Goal: Browse casually

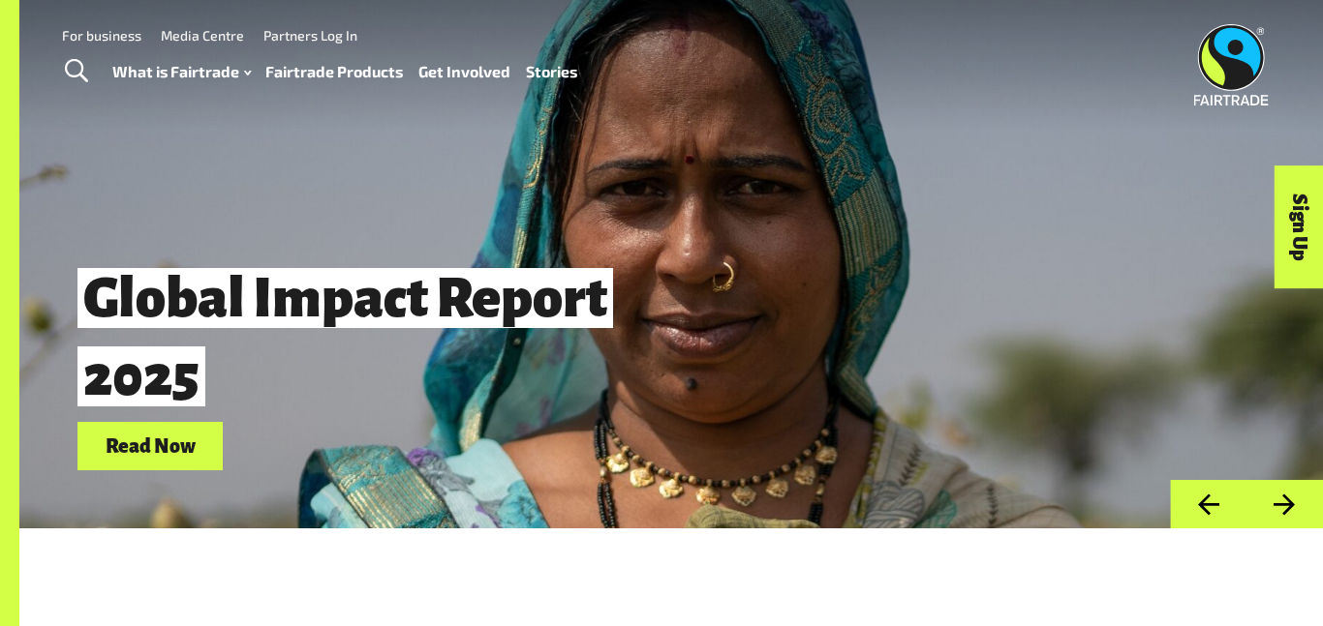
click at [1204, 493] on button "Previous" at bounding box center [1208, 504] width 76 height 49
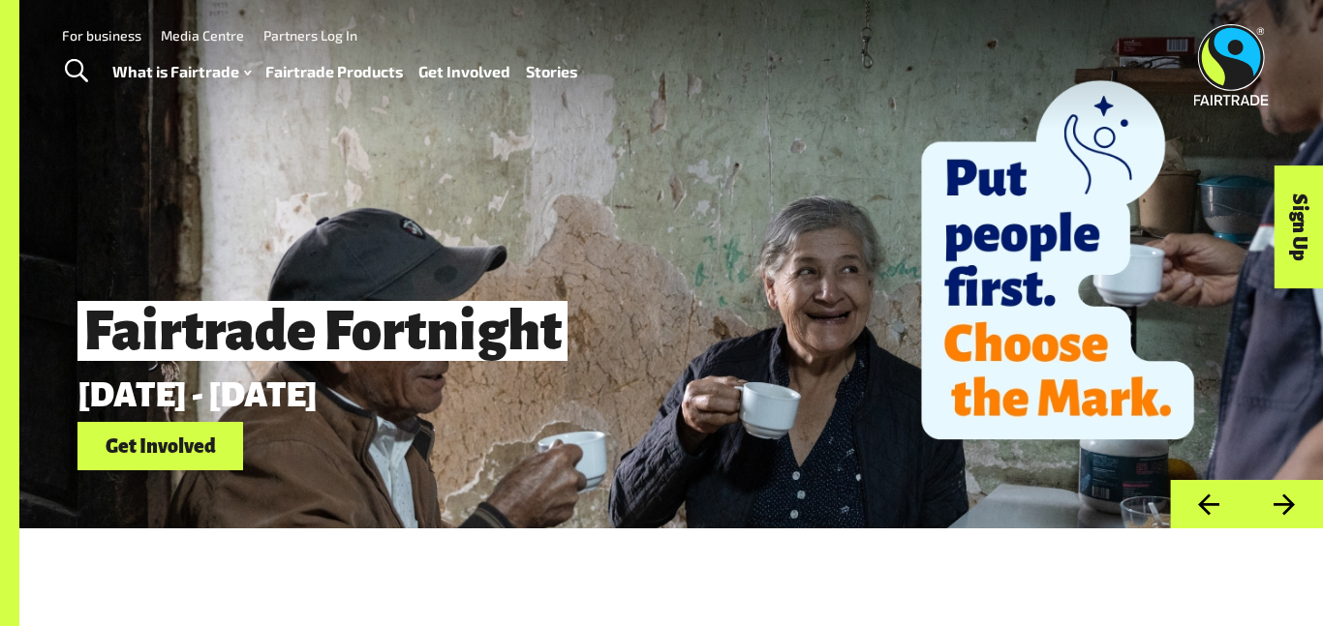
click at [1300, 504] on button "Next" at bounding box center [1284, 504] width 76 height 49
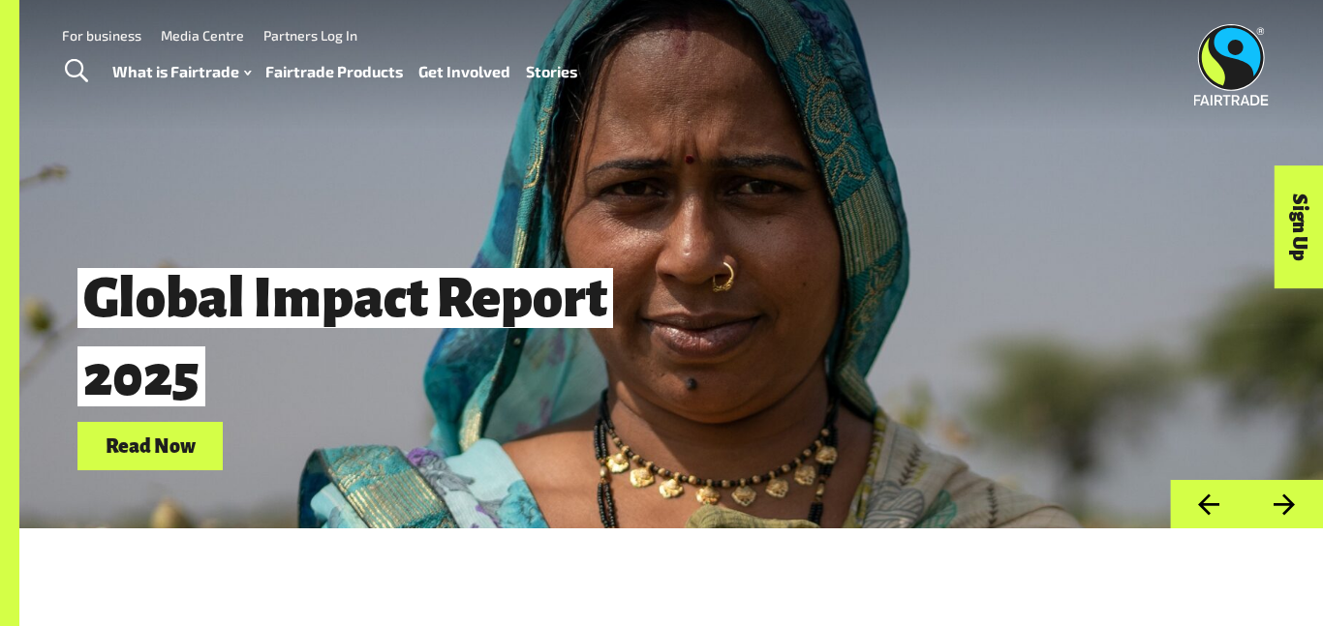
click at [1294, 496] on button "Next" at bounding box center [1284, 504] width 76 height 49
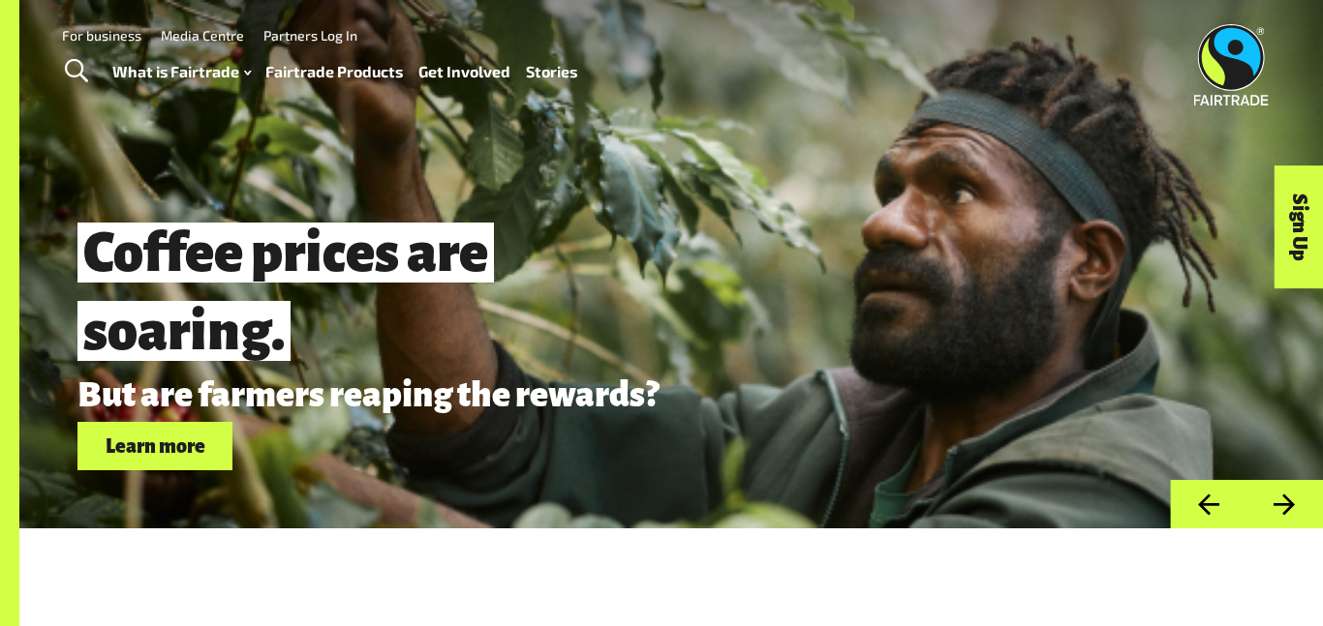
click at [1295, 490] on button "Next" at bounding box center [1284, 504] width 76 height 49
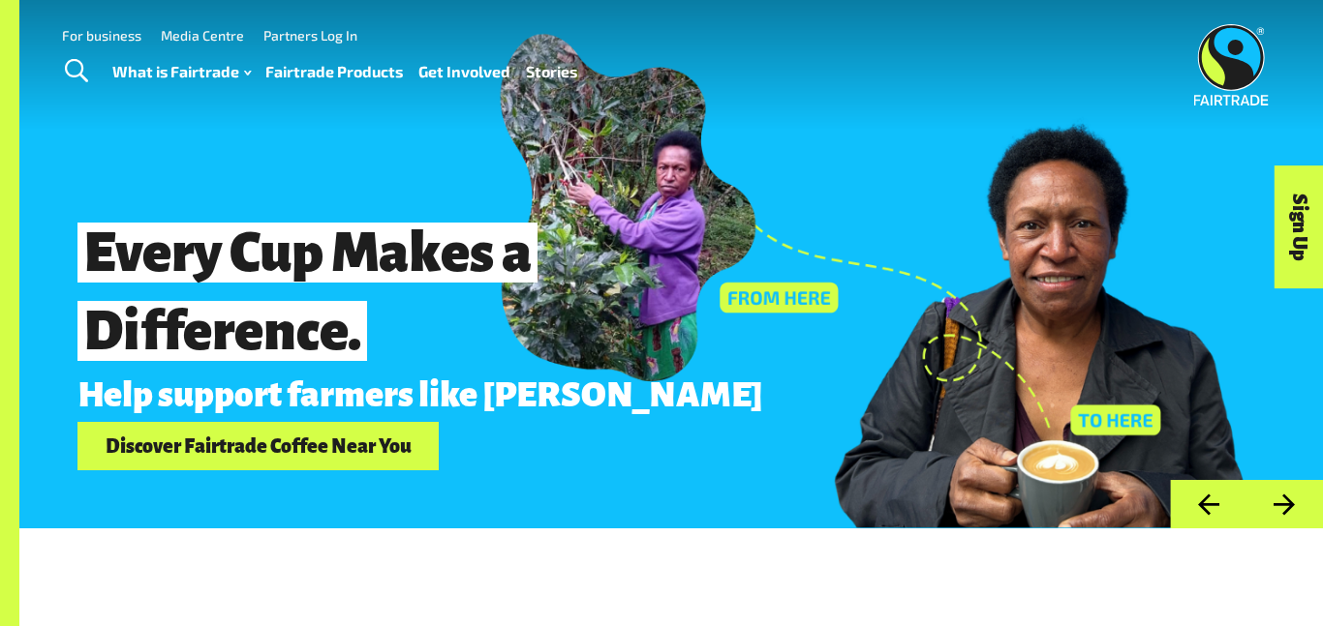
click at [1273, 506] on button "Next" at bounding box center [1284, 504] width 76 height 49
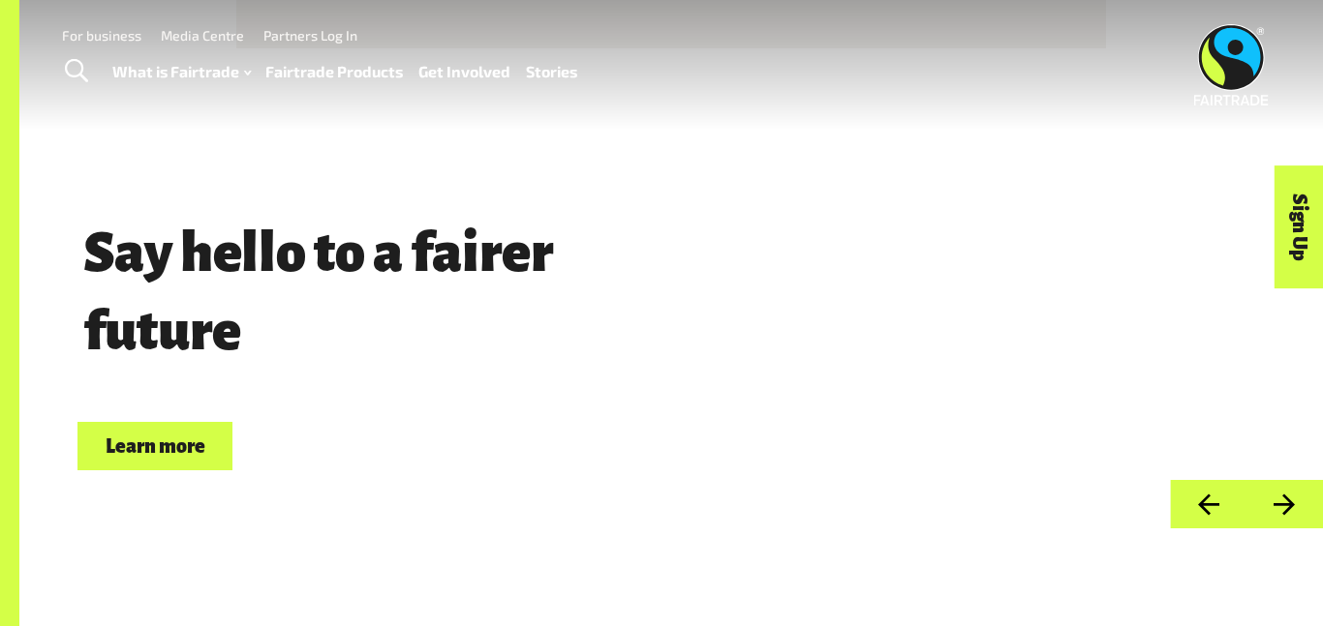
click at [1224, 478] on div "Say hello to a fairer future Choose Fairtrade Learn more" at bounding box center [670, 264] width 1303 height 529
click at [1224, 486] on button "Previous" at bounding box center [1208, 504] width 76 height 49
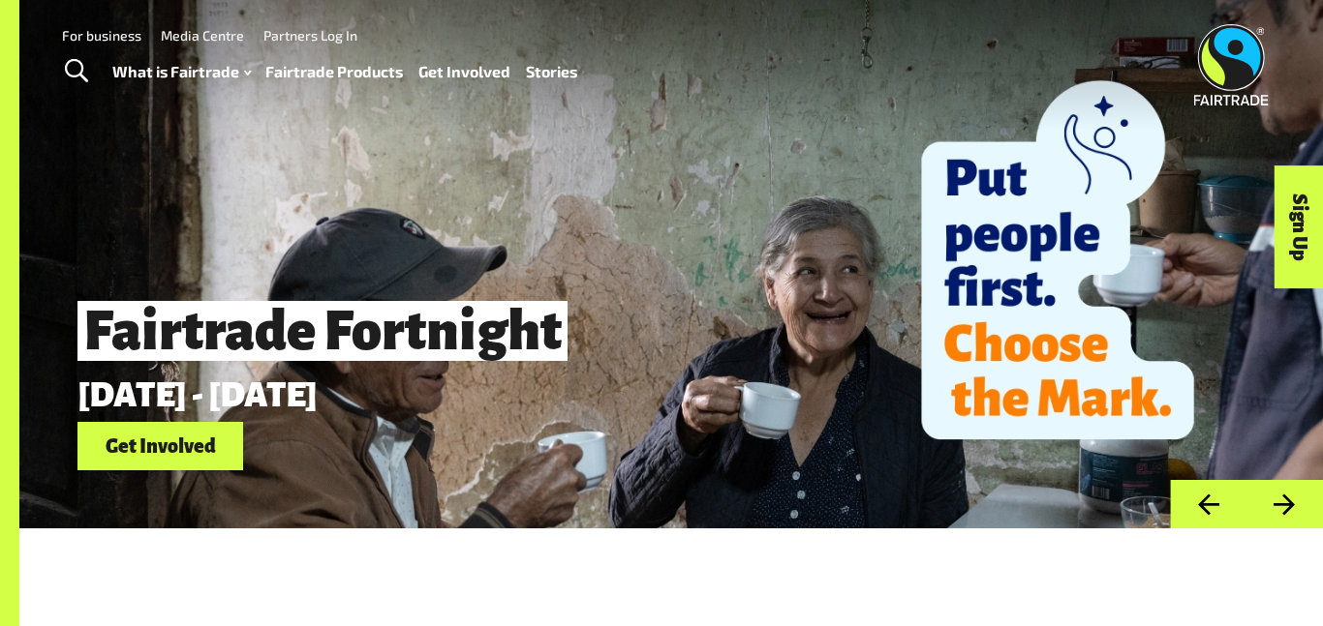
click at [1286, 515] on button "Next" at bounding box center [1284, 504] width 76 height 49
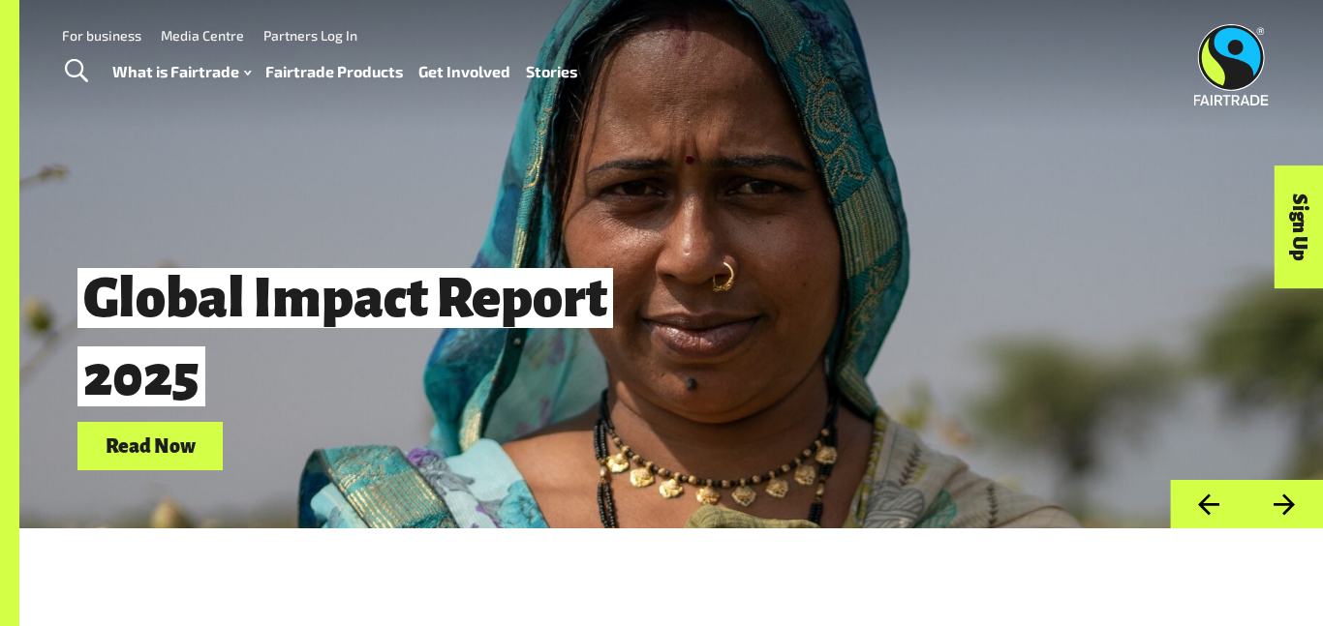
click at [1286, 501] on button "Next" at bounding box center [1284, 504] width 76 height 49
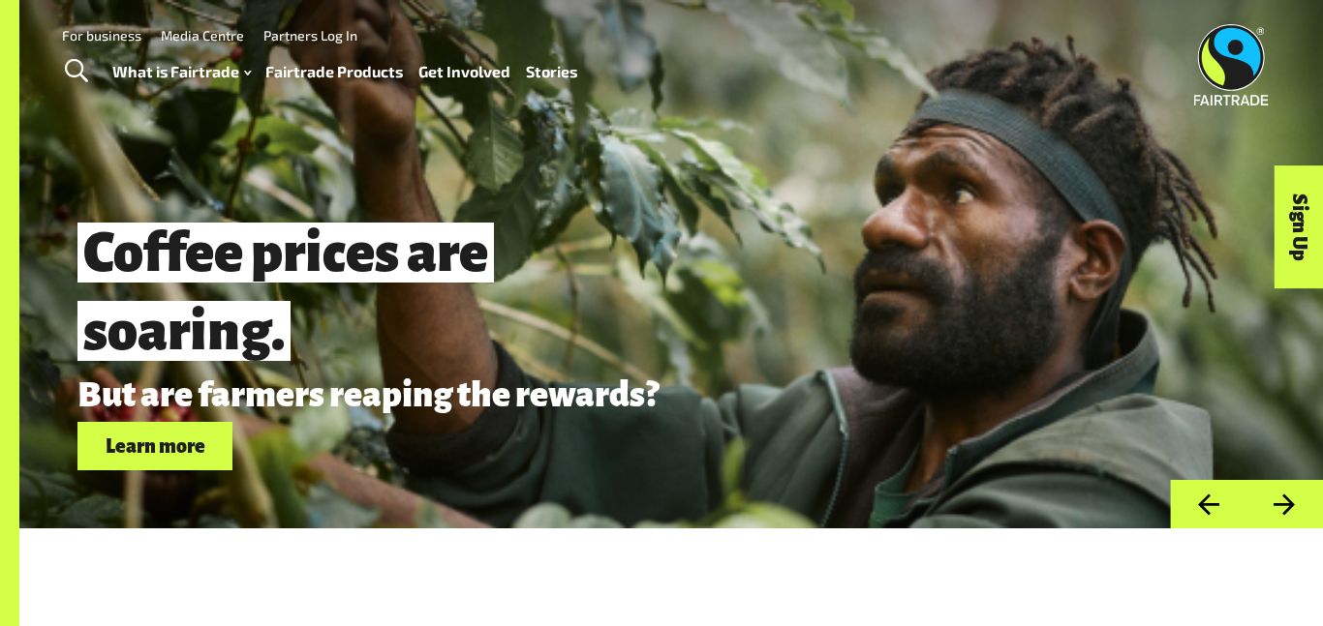
click at [1286, 501] on button "Next" at bounding box center [1284, 504] width 76 height 49
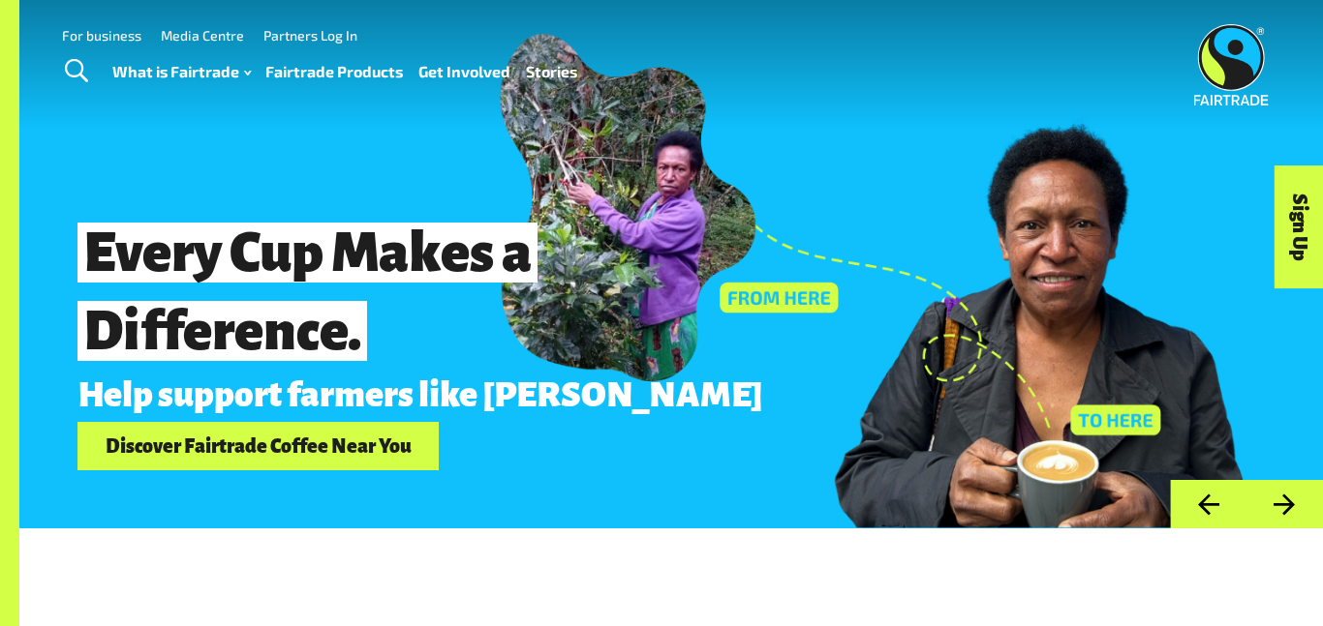
click at [1286, 501] on button "Next" at bounding box center [1284, 504] width 76 height 49
